Goal: Task Accomplishment & Management: Use online tool/utility

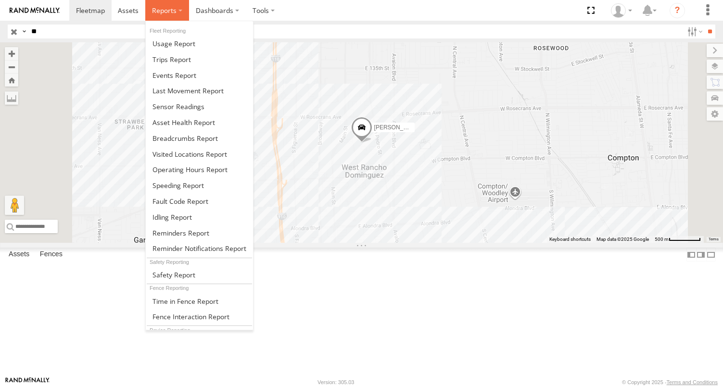
click at [161, 15] on label at bounding box center [167, 10] width 44 height 21
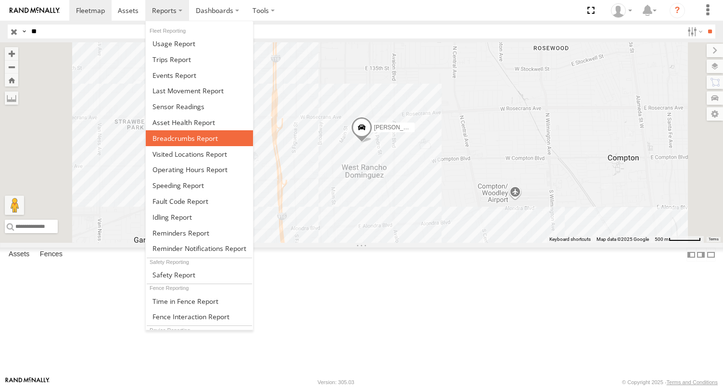
click at [188, 134] on span at bounding box center [185, 138] width 65 height 9
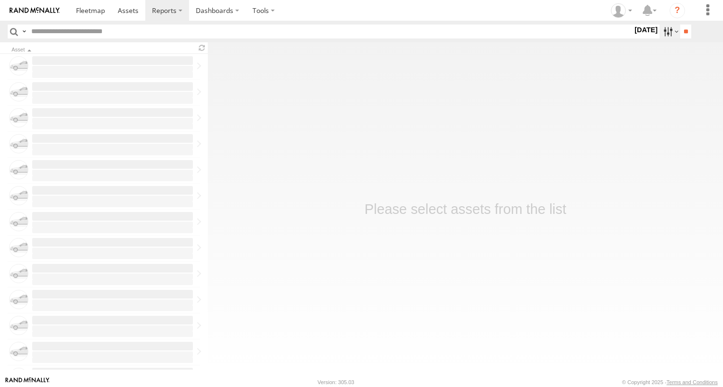
click at [662, 27] on label at bounding box center [670, 32] width 21 height 14
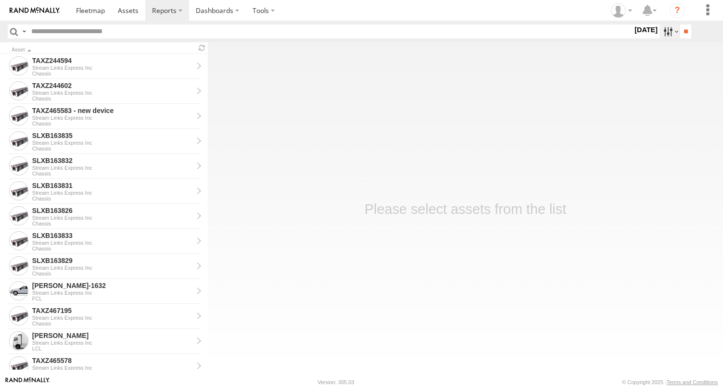
click at [661, 34] on label at bounding box center [670, 32] width 21 height 14
click at [0, 0] on label at bounding box center [0, 0] width 0 height 0
click at [686, 35] on input "**" at bounding box center [685, 32] width 11 height 14
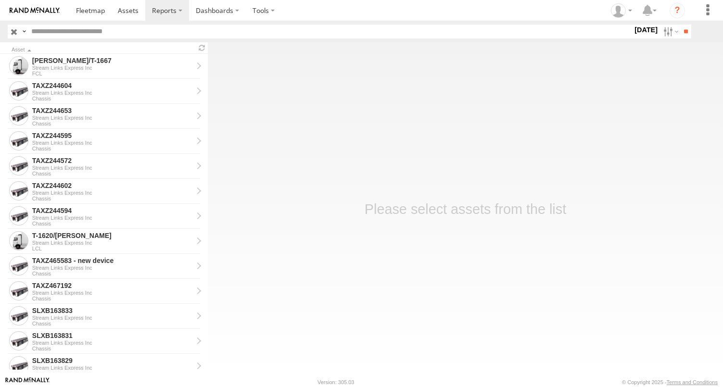
click at [95, 34] on input "text" at bounding box center [329, 32] width 605 height 14
type input "**"
click at [680, 25] on input "**" at bounding box center [685, 32] width 11 height 14
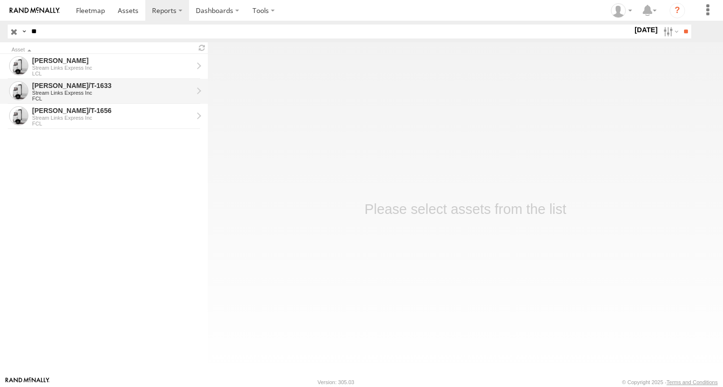
click at [57, 80] on div "KEITH/T-1633 Stream Links Express Inc FCL" at bounding box center [113, 91] width 164 height 23
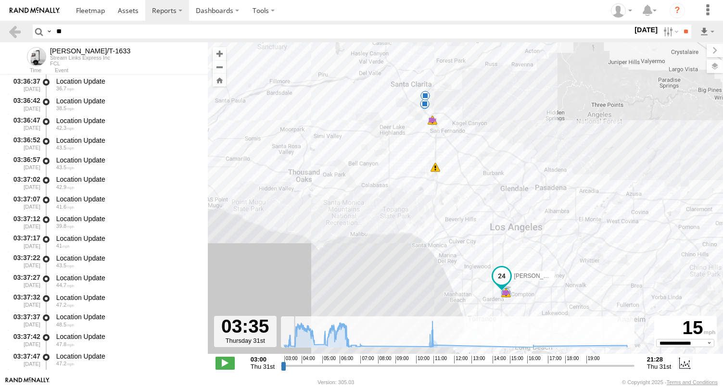
scroll to position [7585, 0]
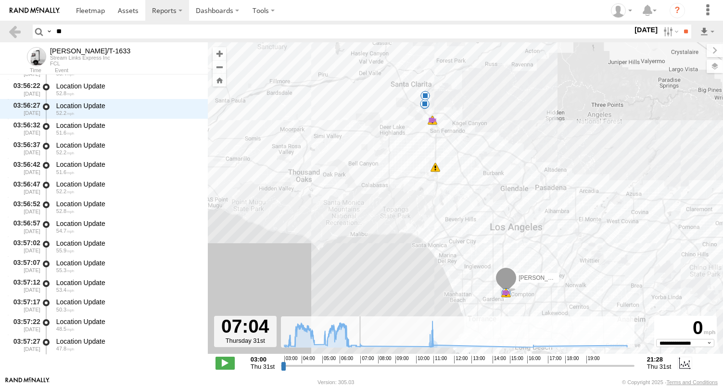
drag, startPoint x: 283, startPoint y: 368, endPoint x: 397, endPoint y: 334, distance: 119.4
click at [362, 370] on input "range" at bounding box center [458, 365] width 354 height 9
drag, startPoint x: 361, startPoint y: 367, endPoint x: 542, endPoint y: 375, distance: 181.6
click at [542, 371] on input "range" at bounding box center [458, 365] width 354 height 9
drag, startPoint x: 543, startPoint y: 367, endPoint x: 520, endPoint y: 368, distance: 23.1
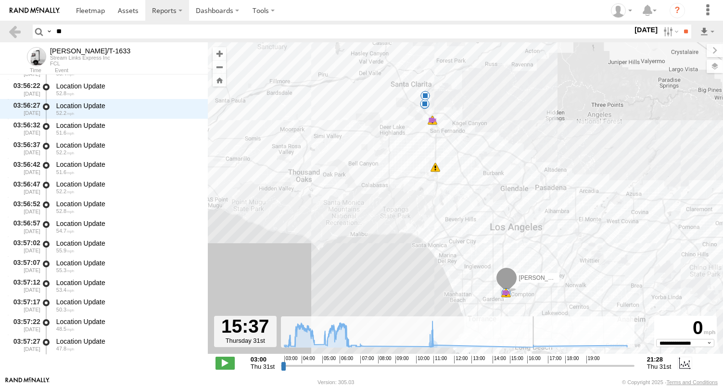
click at [521, 368] on input "range" at bounding box center [458, 365] width 354 height 9
drag, startPoint x: 520, startPoint y: 368, endPoint x: 487, endPoint y: 368, distance: 33.2
click at [487, 368] on input "range" at bounding box center [458, 365] width 354 height 9
drag, startPoint x: 487, startPoint y: 368, endPoint x: 461, endPoint y: 368, distance: 26.0
click at [461, 368] on input "range" at bounding box center [458, 365] width 354 height 9
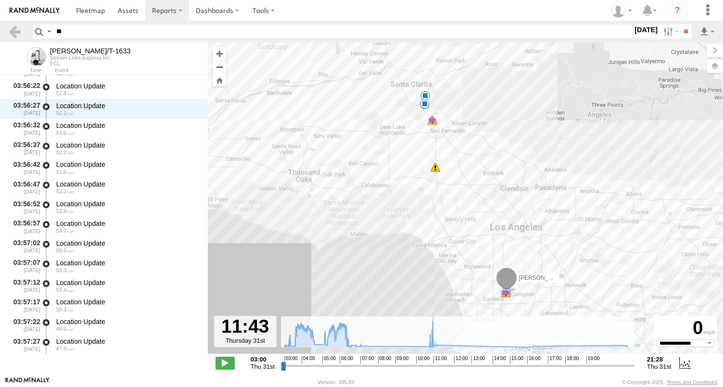
drag, startPoint x: 461, startPoint y: 368, endPoint x: 448, endPoint y: 368, distance: 13.5
click at [448, 368] on input "range" at bounding box center [458, 365] width 354 height 9
drag, startPoint x: 448, startPoint y: 368, endPoint x: 435, endPoint y: 367, distance: 13.0
click at [435, 367] on input "range" at bounding box center [458, 365] width 354 height 9
click at [419, 367] on input "range" at bounding box center [458, 365] width 354 height 9
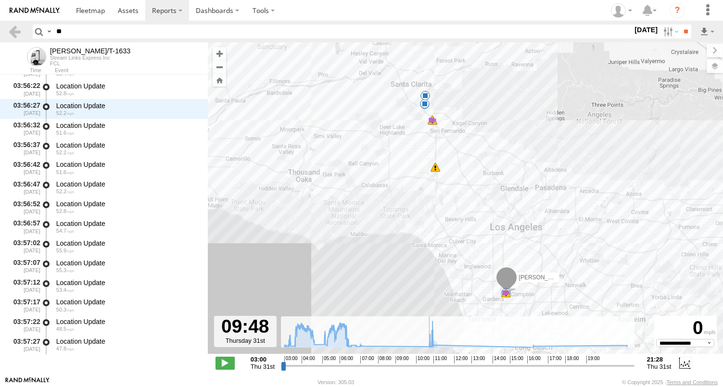
drag, startPoint x: 419, startPoint y: 367, endPoint x: 408, endPoint y: 364, distance: 11.0
click at [408, 364] on input "range" at bounding box center [458, 365] width 354 height 9
drag, startPoint x: 408, startPoint y: 364, endPoint x: 399, endPoint y: 363, distance: 8.7
click at [399, 363] on input "range" at bounding box center [458, 365] width 354 height 9
click at [396, 363] on input "range" at bounding box center [458, 365] width 354 height 9
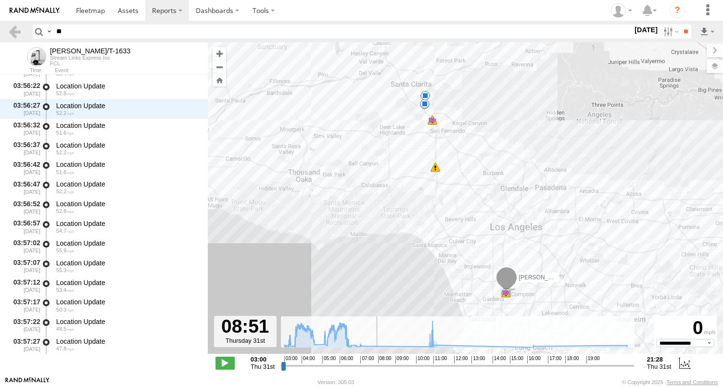
drag, startPoint x: 396, startPoint y: 363, endPoint x: 386, endPoint y: 362, distance: 10.1
click at [386, 362] on input "range" at bounding box center [458, 365] width 354 height 9
drag, startPoint x: 386, startPoint y: 362, endPoint x: 380, endPoint y: 361, distance: 5.9
click at [380, 361] on input "range" at bounding box center [458, 365] width 354 height 9
drag, startPoint x: 380, startPoint y: 361, endPoint x: 374, endPoint y: 361, distance: 5.8
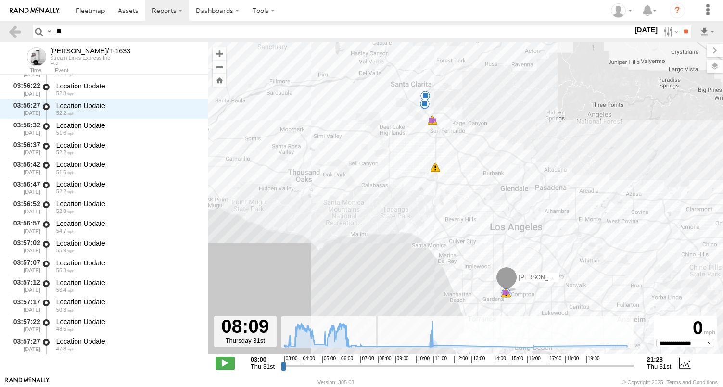
click at [374, 361] on input "range" at bounding box center [458, 365] width 354 height 9
click at [370, 360] on span "07:00" at bounding box center [366, 360] width 13 height 8
drag, startPoint x: 374, startPoint y: 363, endPoint x: 333, endPoint y: 364, distance: 41.9
click at [333, 364] on input "range" at bounding box center [458, 365] width 354 height 9
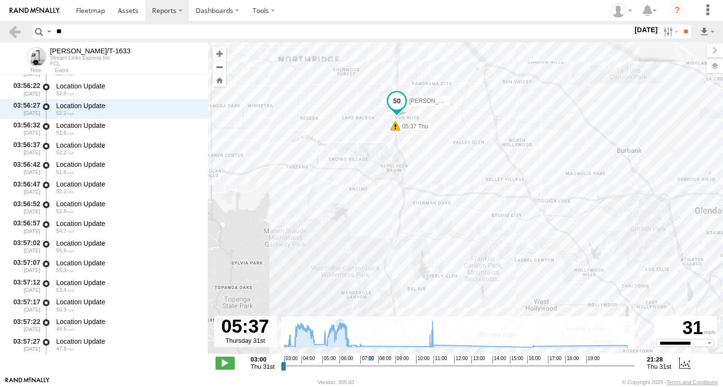
drag, startPoint x: 434, startPoint y: 196, endPoint x: 438, endPoint y: 345, distance: 148.3
click at [438, 344] on div "← Move left → Move right ↑ Move up ↓ Move down + Zoom in - Zoom out Home Jump l…" at bounding box center [465, 209] width 515 height 334
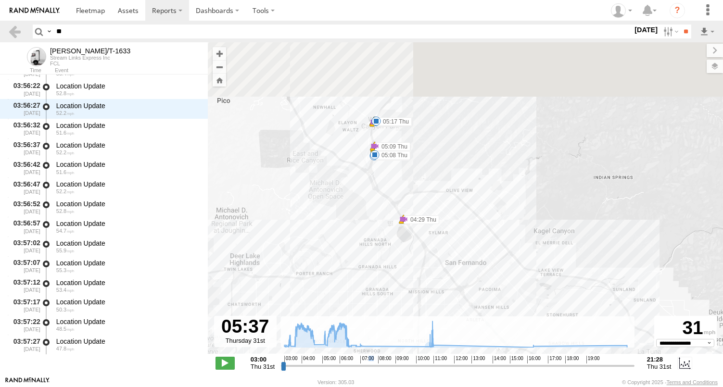
drag, startPoint x: 369, startPoint y: 160, endPoint x: 392, endPoint y: 323, distance: 164.8
click at [392, 323] on div "← Move left → Move right ↑ Move up ↓ Move down + Zoom in - Zoom out Home Jump l…" at bounding box center [465, 209] width 515 height 334
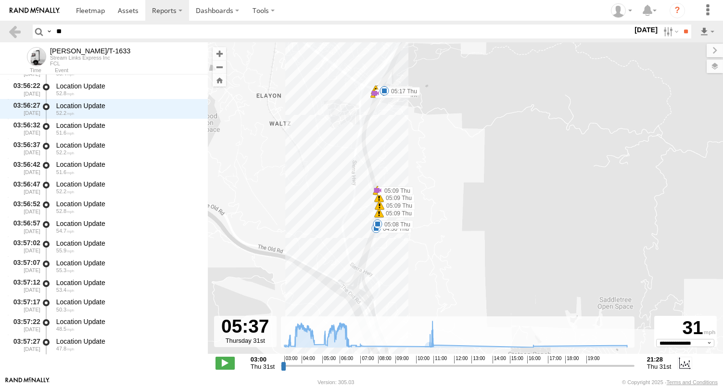
drag, startPoint x: 400, startPoint y: 211, endPoint x: 423, endPoint y: 382, distance: 172.0
click at [423, 382] on body "?" at bounding box center [361, 193] width 723 height 387
drag, startPoint x: 462, startPoint y: 322, endPoint x: 376, endPoint y: 163, distance: 181.3
click at [374, 168] on div "← Move left → Move right ↑ Move up ↓ Move down + Zoom in - Zoom out Home Jump l…" at bounding box center [465, 209] width 515 height 334
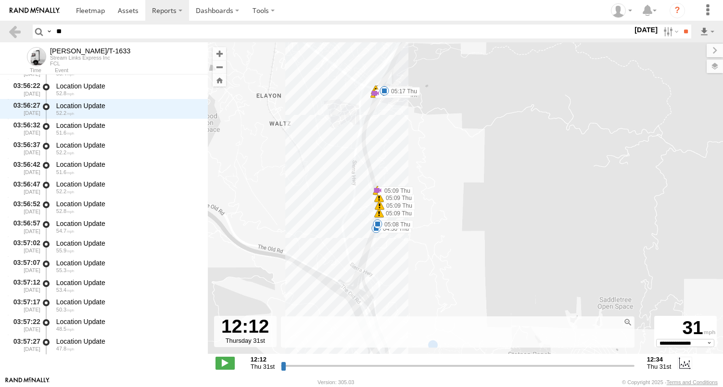
drag, startPoint x: 462, startPoint y: 226, endPoint x: 436, endPoint y: 131, distance: 98.4
click at [436, 133] on div "KEITH/T-1633 04:36 Thu 05:08 Thu 05:12 Thu 05:17 Thu 05:37 Thu 04:29 Thu 05:09 …" at bounding box center [465, 203] width 515 height 322
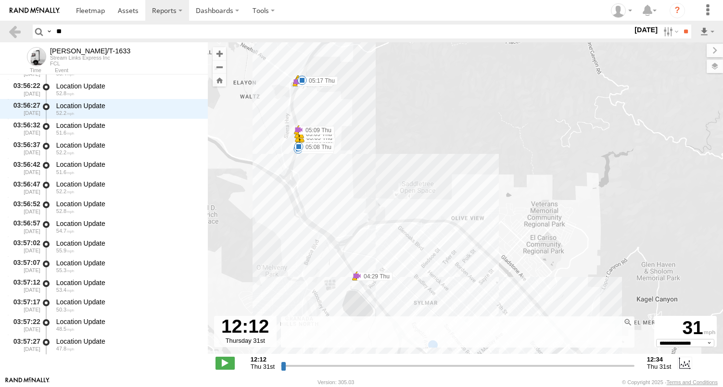
drag, startPoint x: 511, startPoint y: 243, endPoint x: 429, endPoint y: 390, distance: 167.6
click at [429, 387] on html at bounding box center [361, 193] width 723 height 387
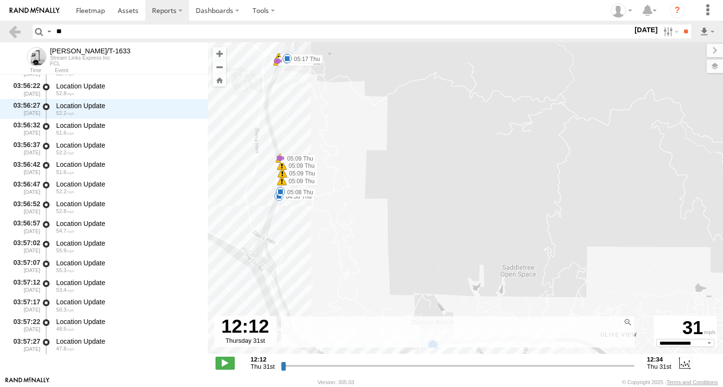
drag, startPoint x: 308, startPoint y: 215, endPoint x: 392, endPoint y: 301, distance: 120.8
click at [389, 301] on div "KEITH/T-1633 04:36 Thu 05:08 Thu 05:12 Thu 05:17 Thu 05:37 Thu 04:29 Thu 05:09 …" at bounding box center [465, 203] width 515 height 322
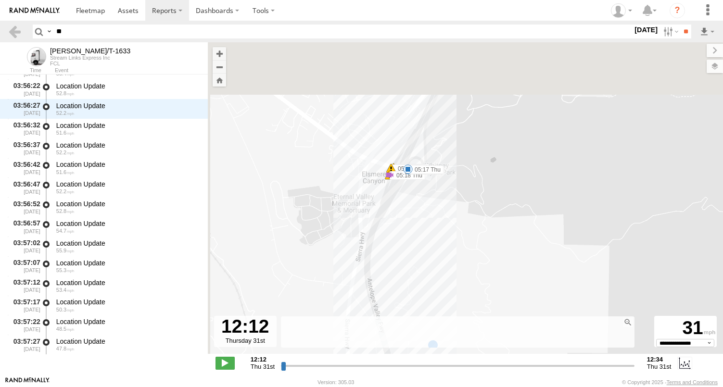
drag, startPoint x: 454, startPoint y: 92, endPoint x: 476, endPoint y: 249, distance: 158.0
click at [476, 249] on div "KEITH/T-1633 04:36 Thu 05:08 Thu 05:12 Thu 05:17 Thu 05:37 Thu 04:29 Thu 05:09 …" at bounding box center [465, 203] width 515 height 322
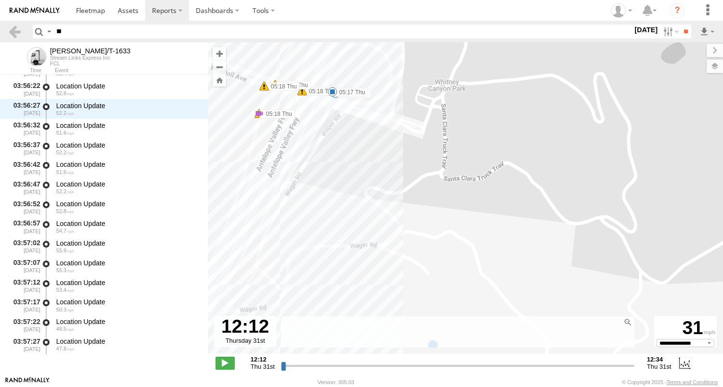
drag, startPoint x: 389, startPoint y: 223, endPoint x: 419, endPoint y: 260, distance: 47.2
click at [419, 260] on div "KEITH/T-1633 04:36 Thu 05:08 Thu 05:12 Thu 05:17 Thu 05:37 Thu 04:29 Thu 05:09 …" at bounding box center [465, 203] width 515 height 322
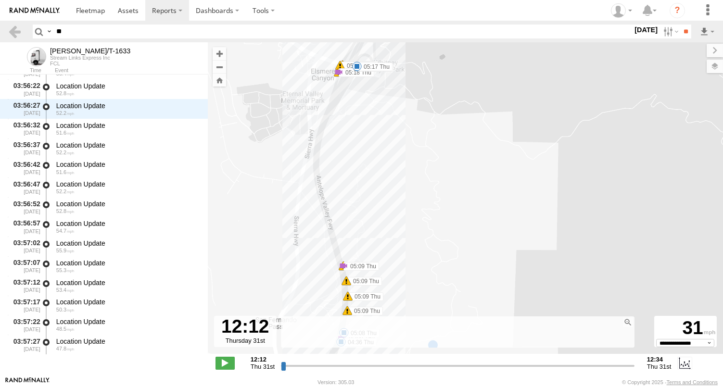
drag, startPoint x: 417, startPoint y: 242, endPoint x: 373, endPoint y: 111, distance: 137.6
click at [373, 112] on div "KEITH/T-1633 04:36 Thu 05:08 Thu 05:12 Thu 05:17 Thu 05:37 Thu 04:29 Thu 05:09 …" at bounding box center [465, 203] width 515 height 322
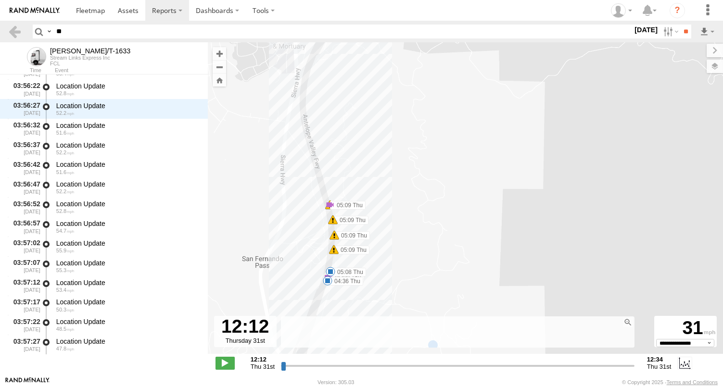
drag, startPoint x: 389, startPoint y: 206, endPoint x: 374, endPoint y: 119, distance: 88.4
click at [374, 119] on div "KEITH/T-1633 04:36 Thu 05:08 Thu 05:12 Thu 05:17 Thu 05:37 Thu 04:29 Thu 05:09 …" at bounding box center [465, 203] width 515 height 322
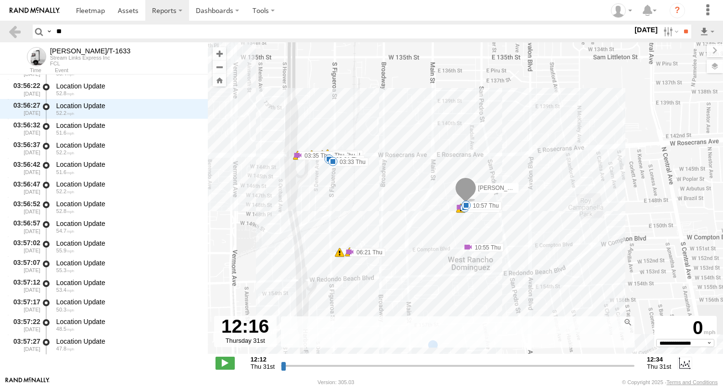
drag, startPoint x: 282, startPoint y: 367, endPoint x: 355, endPoint y: 371, distance: 73.3
click at [355, 371] on input "range" at bounding box center [458, 365] width 354 height 9
drag, startPoint x: 356, startPoint y: 370, endPoint x: 256, endPoint y: 363, distance: 99.8
click at [281, 363] on input "range" at bounding box center [458, 365] width 354 height 9
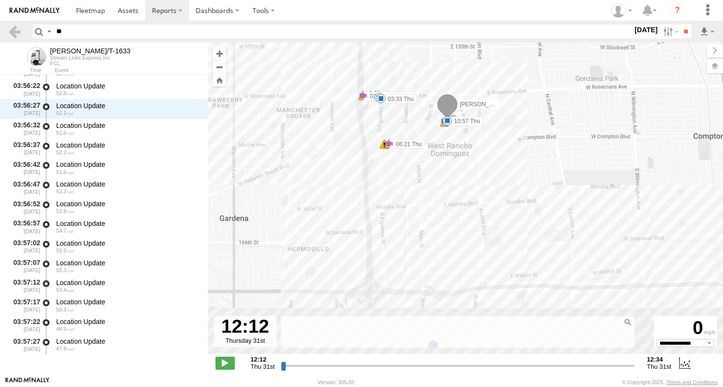
drag, startPoint x: 460, startPoint y: 258, endPoint x: 449, endPoint y: 151, distance: 107.4
click at [449, 151] on div "KEITH/T-1633 04:36 Thu 05:08 Thu 05:12 Thu 05:17 Thu 05:37 Thu 04:29 Thu 05:09 …" at bounding box center [465, 203] width 515 height 322
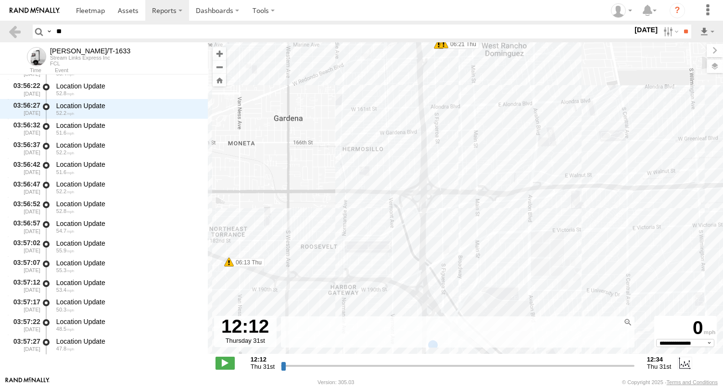
drag, startPoint x: 429, startPoint y: 117, endPoint x: 396, endPoint y: 308, distance: 194.4
click at [396, 308] on div "KEITH/T-1633 04:36 Thu 05:08 Thu 05:12 Thu 05:17 Thu 05:37 Thu 04:29 Thu 05:09 …" at bounding box center [465, 203] width 515 height 322
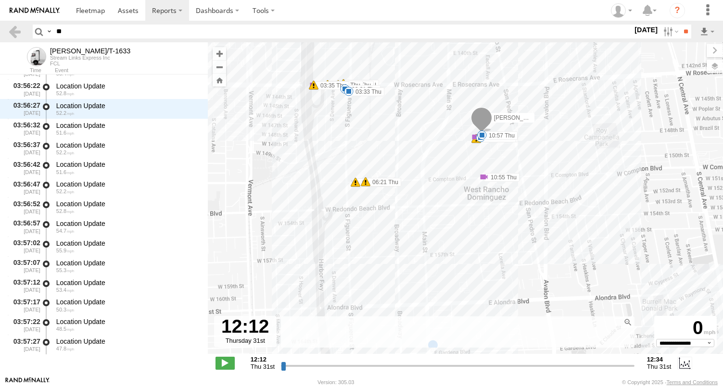
drag, startPoint x: 485, startPoint y: 225, endPoint x: 422, endPoint y: 336, distance: 127.4
click at [422, 336] on div "← Move left → Move right ↑ Move up ↓ Move down + Zoom in - Zoom out Home Jump l…" at bounding box center [465, 209] width 515 height 334
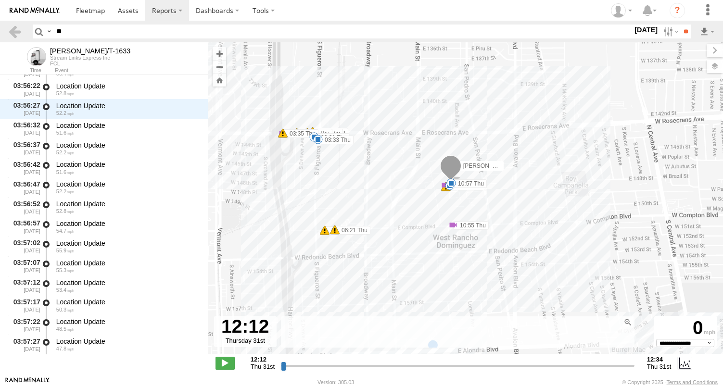
drag, startPoint x: 280, startPoint y: 367, endPoint x: 312, endPoint y: 368, distance: 32.3
click at [312, 368] on div "12:12 Thu 31st Created with Highcharts 6.0.7 Reset zoom level 1:1 Reset zoom Hi…" at bounding box center [466, 363] width 500 height 14
drag, startPoint x: 282, startPoint y: 364, endPoint x: 376, endPoint y: 371, distance: 94.1
type input "**********"
click at [376, 371] on input "range" at bounding box center [458, 365] width 354 height 9
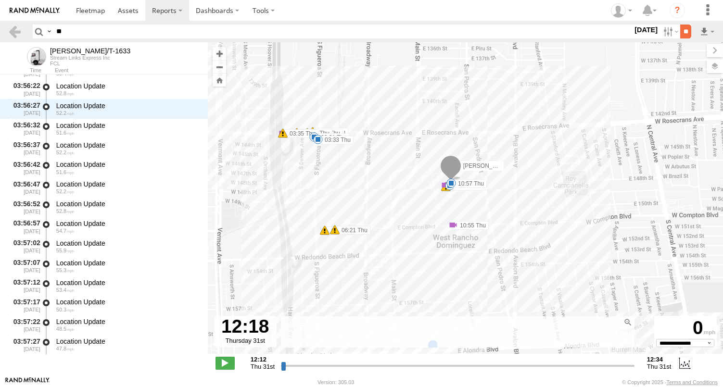
click at [683, 31] on input "**" at bounding box center [685, 32] width 11 height 14
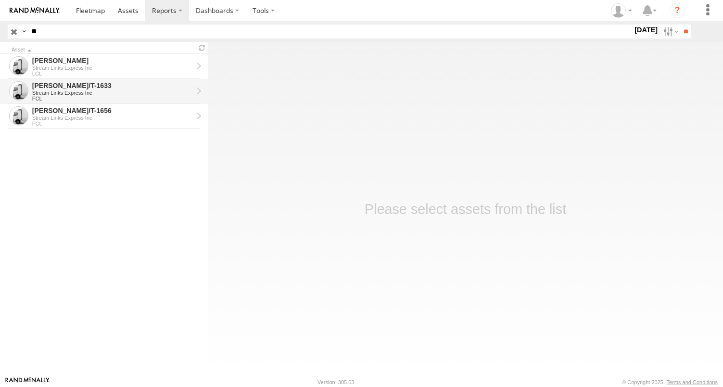
click at [65, 90] on div "[PERSON_NAME]/T-1633" at bounding box center [112, 85] width 161 height 9
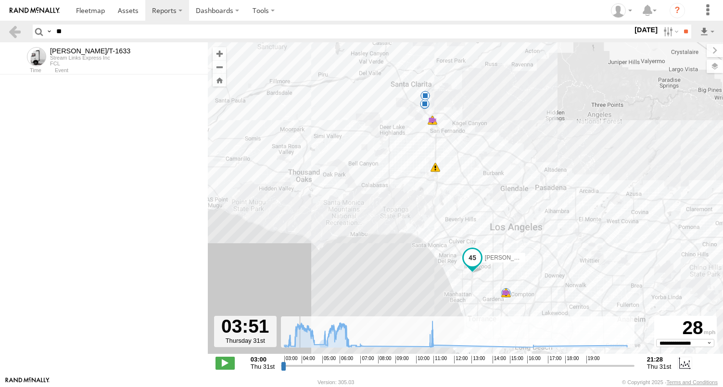
scroll to position [7585, 0]
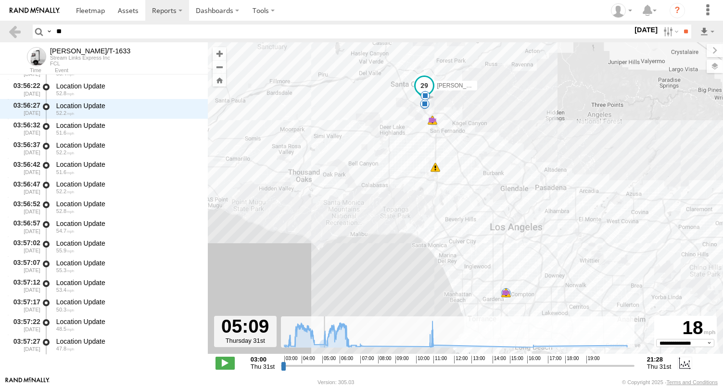
drag, startPoint x: 284, startPoint y: 368, endPoint x: 324, endPoint y: 371, distance: 39.5
click at [324, 371] on input "range" at bounding box center [458, 365] width 354 height 9
drag, startPoint x: 323, startPoint y: 366, endPoint x: 433, endPoint y: 374, distance: 109.5
click at [433, 371] on input "range" at bounding box center [458, 365] width 354 height 9
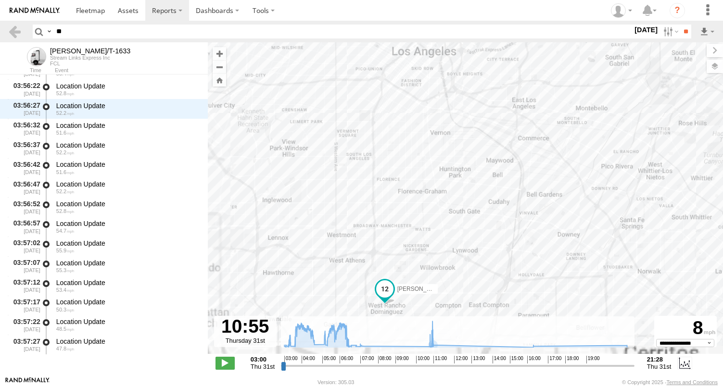
drag, startPoint x: 521, startPoint y: 271, endPoint x: 542, endPoint y: 124, distance: 148.8
click at [539, 130] on div "KEITH/T-1633 04:36 Thu 05:08 Thu 05:12 Thu 05:17 Thu 05:37 Thu" at bounding box center [465, 203] width 515 height 322
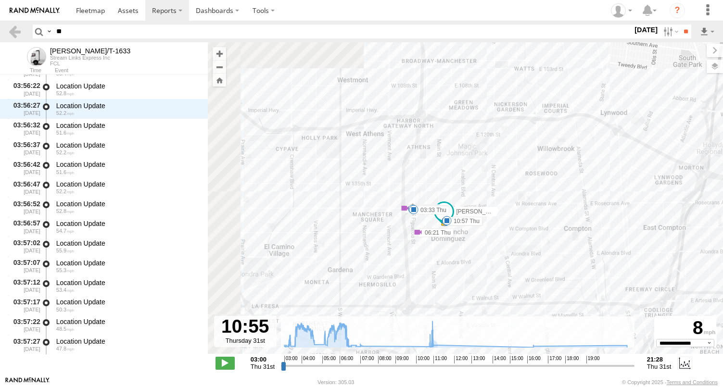
drag, startPoint x: 466, startPoint y: 189, endPoint x: 621, endPoint y: 201, distance: 155.5
click at [623, 199] on div "KEITH/T-1633 04:36 Thu 05:08 Thu 05:12 Thu 05:17 Thu 05:37 Thu 03:13 Thu 03:21 …" at bounding box center [465, 203] width 515 height 322
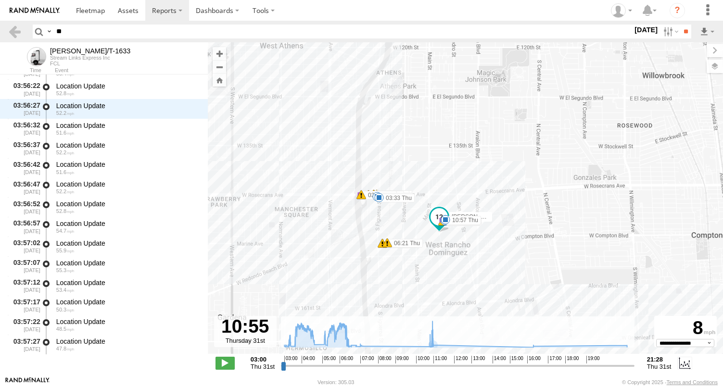
drag, startPoint x: 507, startPoint y: 256, endPoint x: 607, endPoint y: 212, distance: 109.4
click at [590, 223] on div "KEITH/T-1633 04:36 Thu 05:08 Thu 05:12 Thu 05:17 Thu 05:37 Thu 03:13 Thu 03:21 …" at bounding box center [465, 203] width 515 height 322
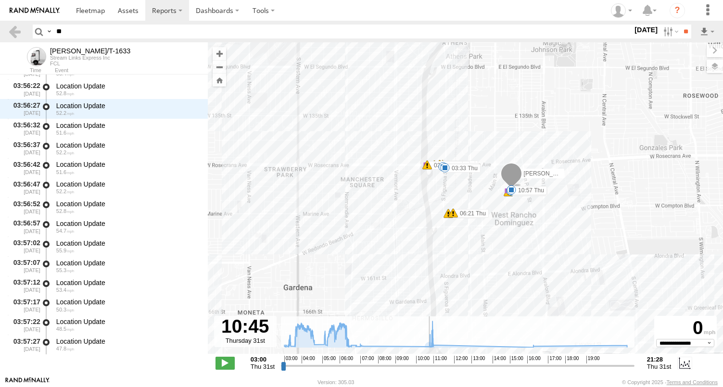
drag, startPoint x: 435, startPoint y: 367, endPoint x: 429, endPoint y: 367, distance: 5.3
click at [429, 367] on input "range" at bounding box center [458, 365] width 354 height 9
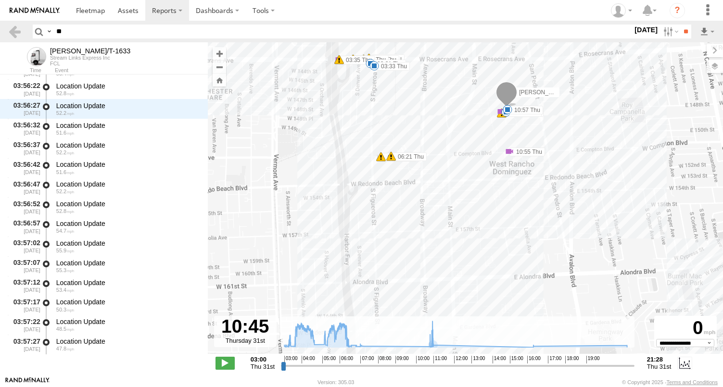
drag, startPoint x: 501, startPoint y: 211, endPoint x: 502, endPoint y: 240, distance: 28.9
click at [502, 240] on div "KEITH/T-1633 04:36 Thu 05:08 Thu 05:12 Thu 05:17 Thu 05:37 Thu 03:13 Thu 03:21 …" at bounding box center [465, 203] width 515 height 322
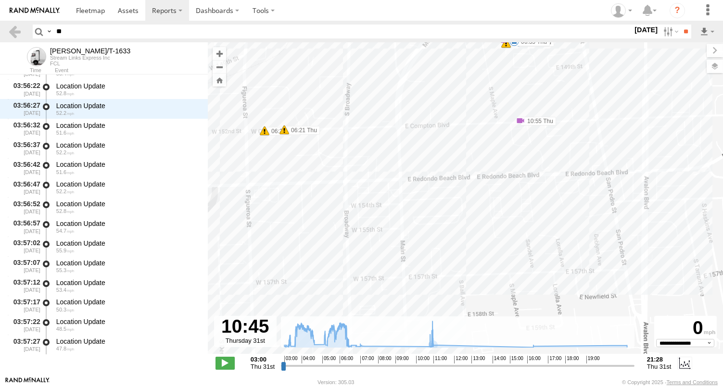
click at [440, 143] on div "KEITH/T-1633 04:36 Thu 05:08 Thu 05:12 Thu 05:17 Thu 05:37 Thu 03:13 Thu 03:21 …" at bounding box center [465, 203] width 515 height 322
click at [483, 197] on div "KEITH/T-1633 04:36 Thu 05:08 Thu 05:12 Thu 05:17 Thu 05:37 Thu 03:13 Thu 03:21 …" at bounding box center [465, 203] width 515 height 322
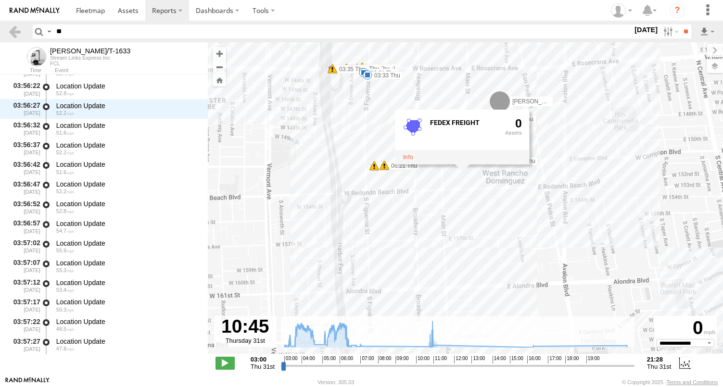
click at [485, 201] on div "KEITH/T-1633 04:36 Thu 05:08 Thu 05:12 Thu 05:17 Thu 05:37 Thu 03:13 Thu 03:21 …" at bounding box center [465, 203] width 515 height 322
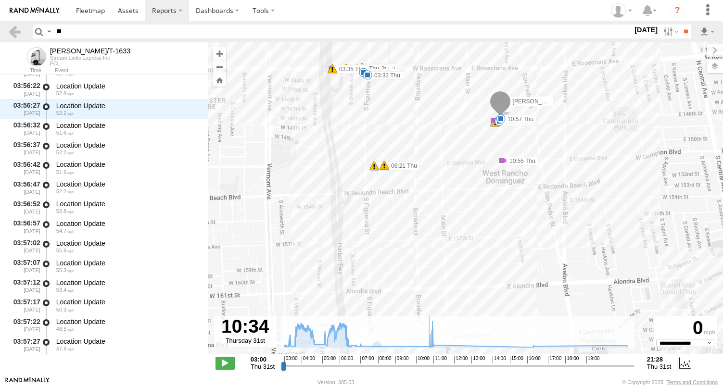
drag, startPoint x: 430, startPoint y: 365, endPoint x: 426, endPoint y: 361, distance: 5.4
click at [426, 361] on input "range" at bounding box center [458, 365] width 354 height 9
click at [422, 365] on input "range" at bounding box center [458, 365] width 354 height 9
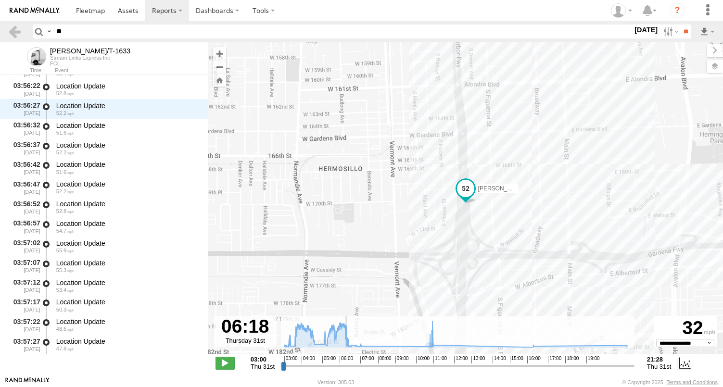
drag, startPoint x: 423, startPoint y: 367, endPoint x: 346, endPoint y: 361, distance: 78.2
click at [346, 361] on input "range" at bounding box center [458, 365] width 354 height 9
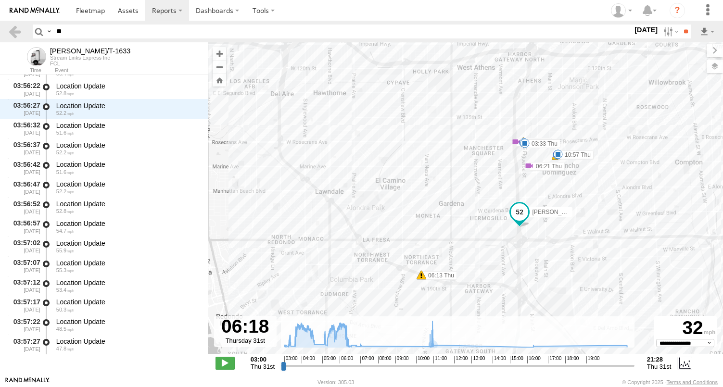
drag, startPoint x: 397, startPoint y: 238, endPoint x: 448, endPoint y: 202, distance: 62.4
click at [440, 203] on div "KEITH/T-1633 04:36 Thu 05:08 Thu 05:12 Thu 05:17 Thu 05:37 Thu 03:13 Thu 03:21 …" at bounding box center [465, 203] width 515 height 322
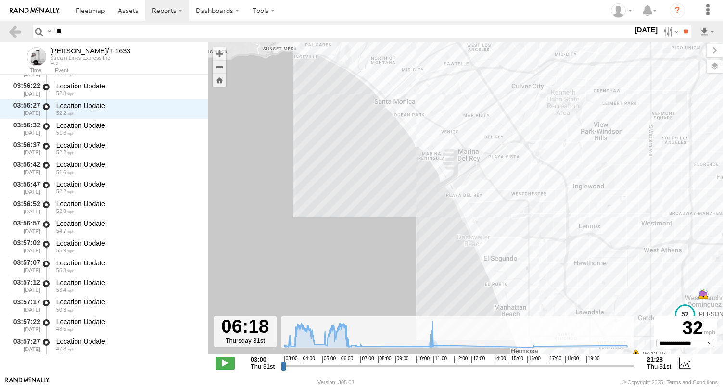
drag, startPoint x: 390, startPoint y: 136, endPoint x: 582, endPoint y: 239, distance: 217.5
click at [582, 239] on div "KEITH/T-1633 04:36 Thu 05:08 Thu 05:12 Thu 05:17 Thu 05:37 Thu 06:13 Thu 6 11 13" at bounding box center [465, 203] width 515 height 322
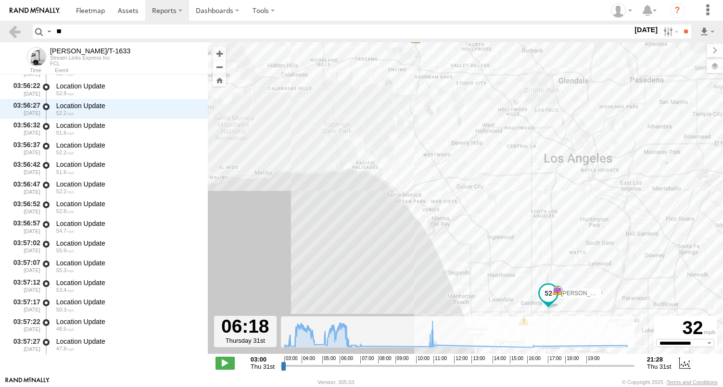
drag, startPoint x: 542, startPoint y: 160, endPoint x: 464, endPoint y: 216, distance: 95.9
click at [464, 216] on div "KEITH/T-1633 04:36 Thu 05:08 Thu 05:12 Thu 05:17 Thu 05:37 Thu 06:13 Thu 6 11 13" at bounding box center [465, 203] width 515 height 322
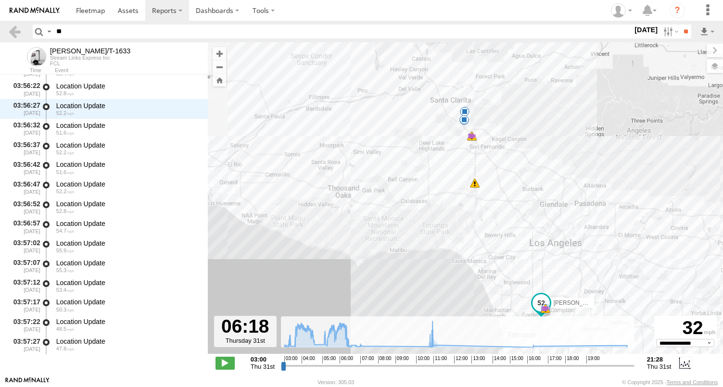
drag, startPoint x: 486, startPoint y: 153, endPoint x: 517, endPoint y: 239, distance: 91.0
click at [517, 239] on div "KEITH/T-1633 04:36 Thu 05:08 Thu 05:12 Thu 05:17 Thu 05:37 Thu 6 12 9 13 6" at bounding box center [465, 203] width 515 height 322
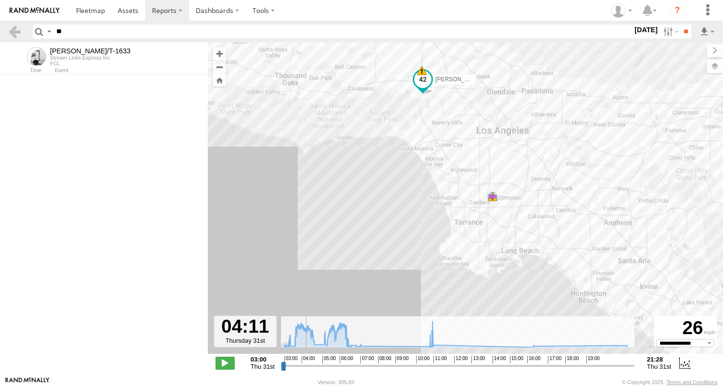
scroll to position [7865, 0]
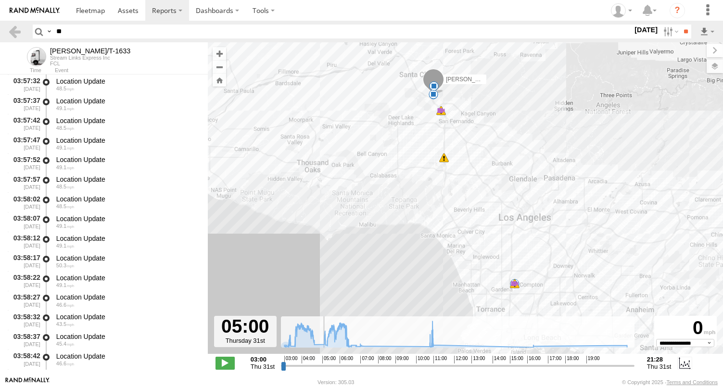
drag, startPoint x: 345, startPoint y: 368, endPoint x: 321, endPoint y: 367, distance: 23.6
type input "**********"
click at [321, 367] on input "range" at bounding box center [458, 365] width 354 height 9
